Goal: Transaction & Acquisition: Purchase product/service

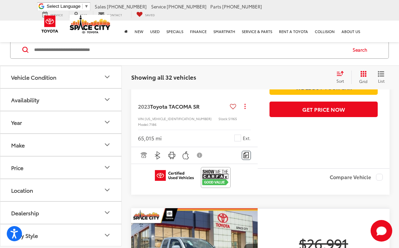
scroll to position [409, 0]
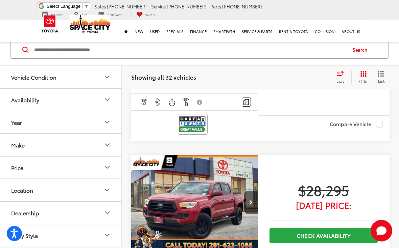
scroll to position [1635, 0]
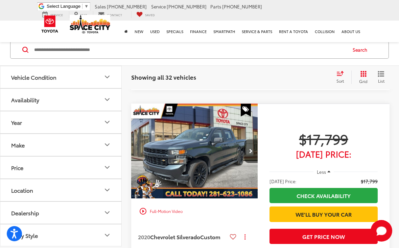
scroll to position [2619, 0]
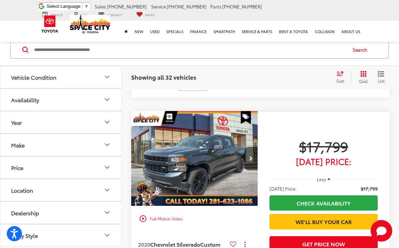
click at [119, 145] on button "Make" at bounding box center [61, 145] width 122 height 22
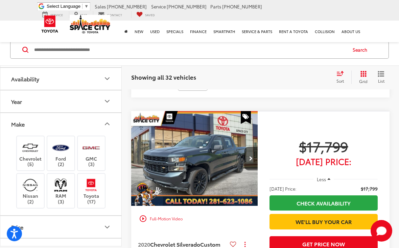
scroll to position [23, 0]
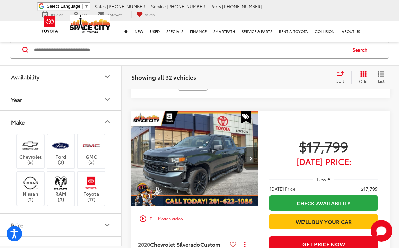
click at [100, 182] on img at bounding box center [91, 183] width 19 height 16
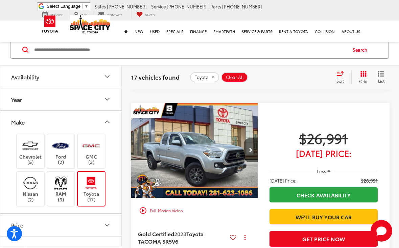
scroll to position [520, 0]
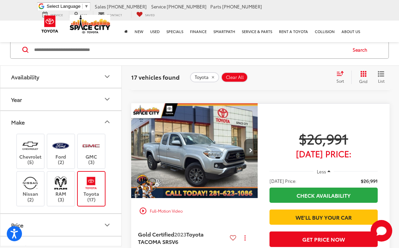
click at [221, 148] on img "2023 Toyota TACOMA SR5 SR5 V6 0" at bounding box center [194, 151] width 127 height 96
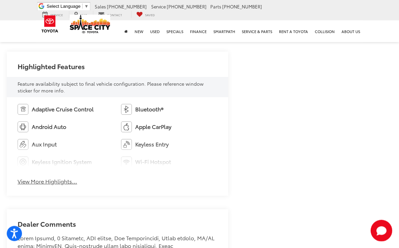
scroll to position [362, 0]
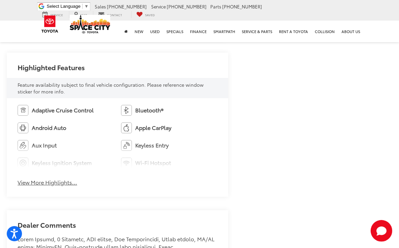
click at [61, 181] on button "View More Highlights..." at bounding box center [47, 183] width 59 height 8
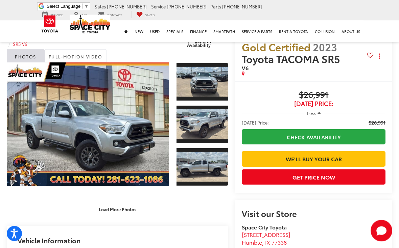
scroll to position [0, 0]
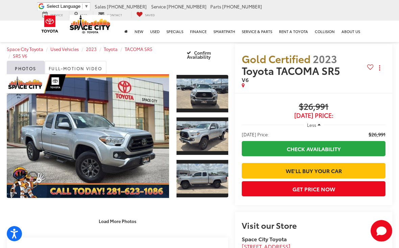
click at [366, 70] on span "Gold Certified 2023 Toyota TACOMA SR5" at bounding box center [304, 65] width 125 height 24
click at [370, 65] on icon at bounding box center [370, 67] width 6 height 5
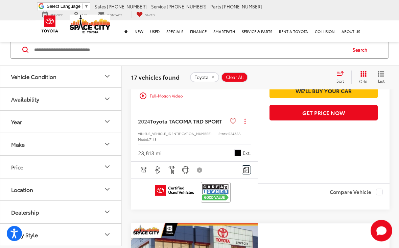
scroll to position [1117, 0]
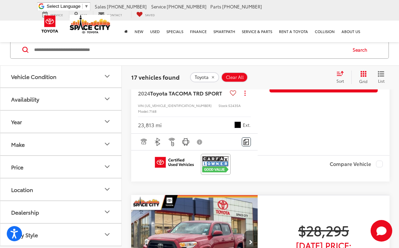
click at [107, 124] on icon "Year" at bounding box center [107, 122] width 8 height 8
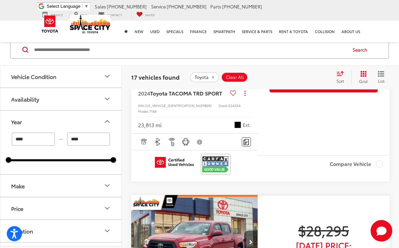
click at [47, 142] on input "****" at bounding box center [33, 139] width 43 height 13
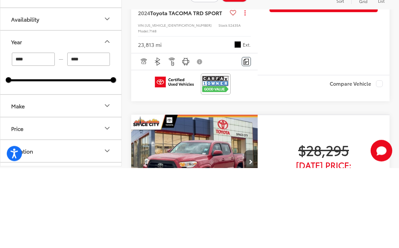
type input "****"
click at [94, 133] on input "****" at bounding box center [88, 139] width 43 height 13
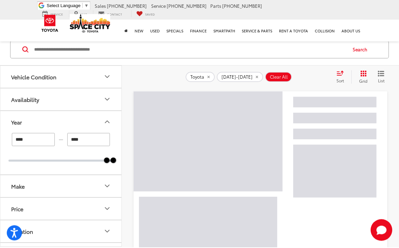
scroll to position [144, 0]
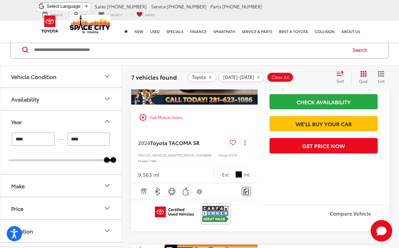
click at [90, 141] on input "****" at bounding box center [88, 139] width 43 height 13
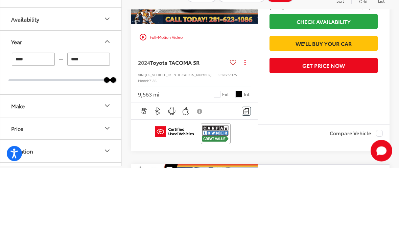
type input "****"
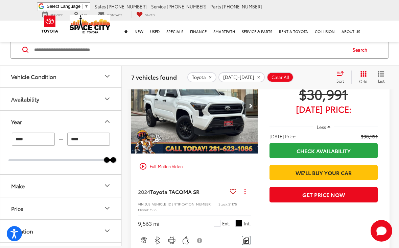
scroll to position [94, 0]
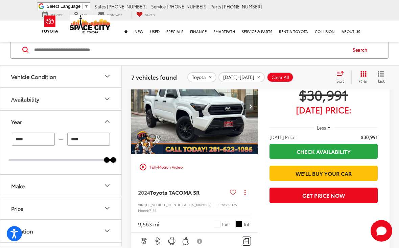
click at [189, 195] on span "Toyota TACOMA SR" at bounding box center [174, 192] width 49 height 8
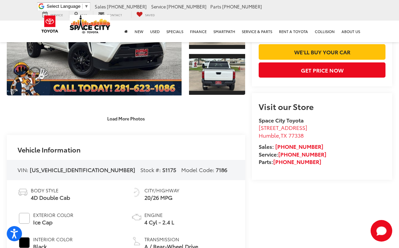
scroll to position [112, 0]
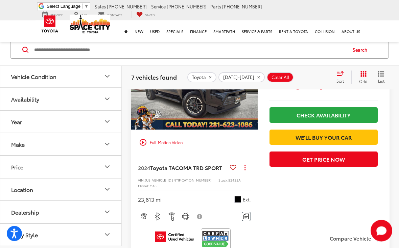
scroll to position [823, 0]
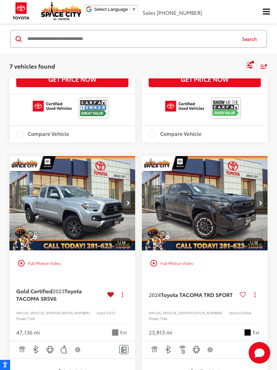
click at [250, 65] on icon "Select filters" at bounding box center [250, 65] width 8 height 8
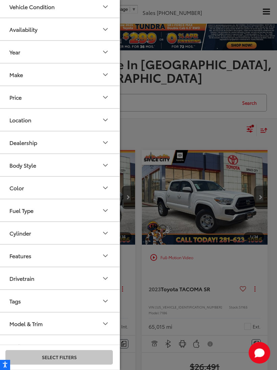
scroll to position [56, 0]
click at [100, 248] on button "Drivetrain" at bounding box center [60, 279] width 122 height 22
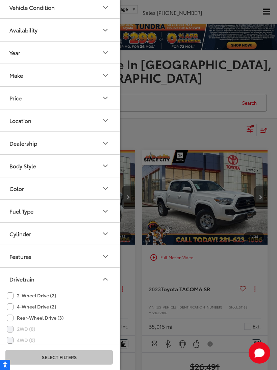
click at [15, 248] on label "4-Wheel Drive (2)" at bounding box center [31, 306] width 49 height 11
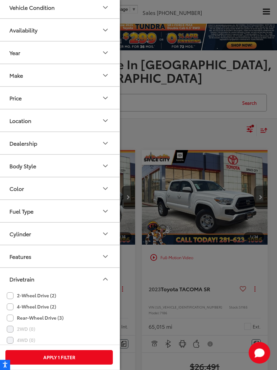
click at [87, 248] on button "Apply 1 Filter" at bounding box center [58, 357] width 107 height 15
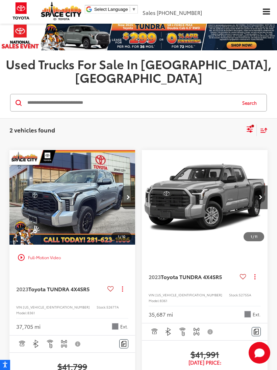
click at [100, 202] on img "2023 Toyota TUNDRA 4X4 SR5 0" at bounding box center [72, 197] width 127 height 95
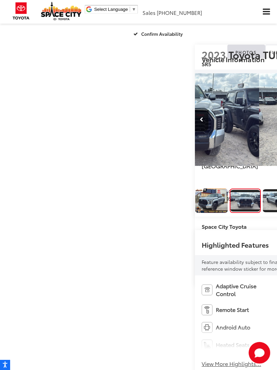
scroll to position [0, 277]
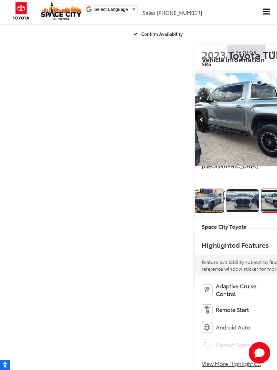
scroll to position [0, 554]
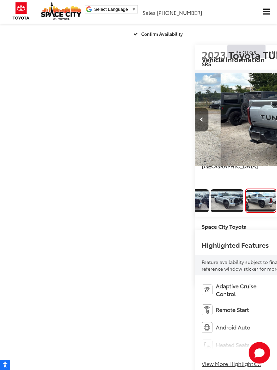
scroll to position [0, 831]
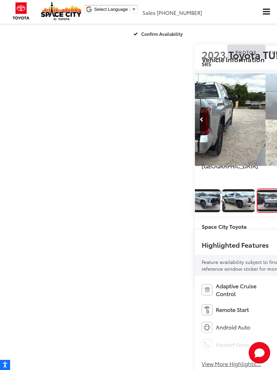
scroll to position [0, 1108]
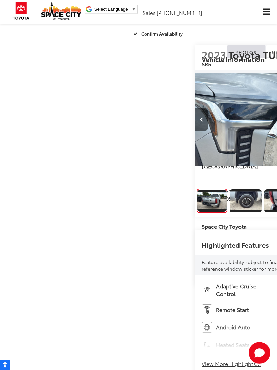
scroll to position [0, 179]
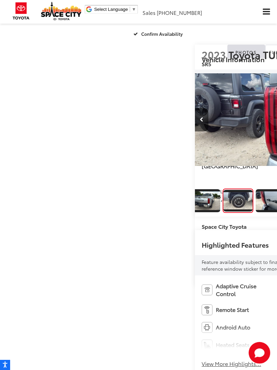
scroll to position [0, 1662]
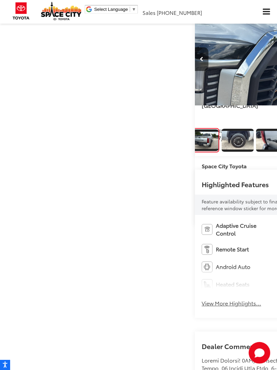
scroll to position [0, 0]
